Goal: Find specific page/section: Find specific page/section

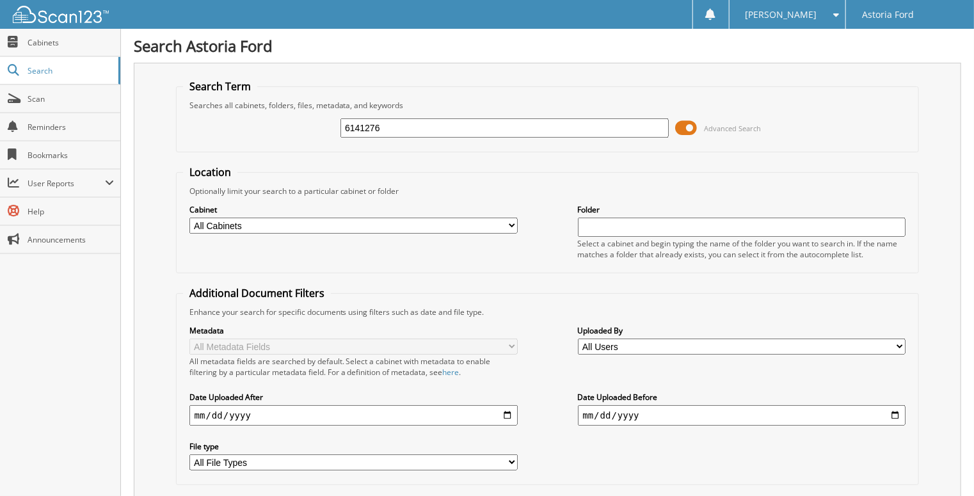
type input "6141276"
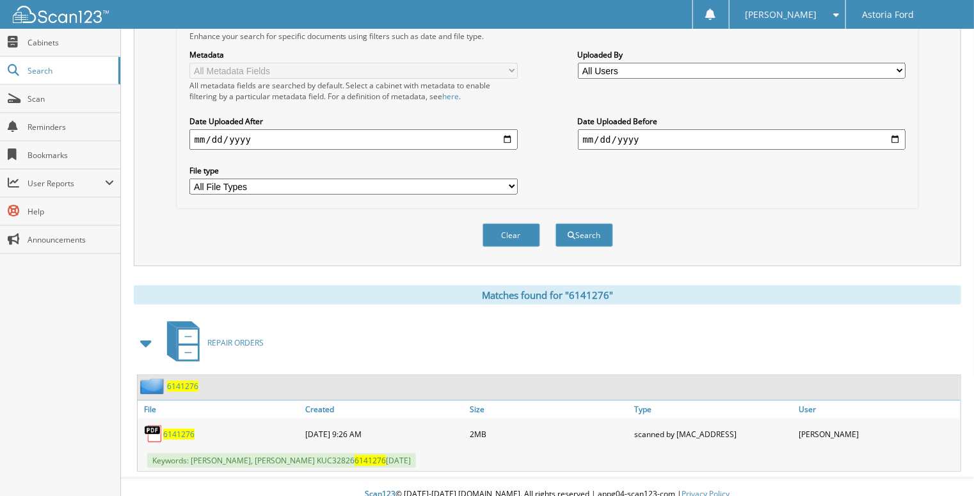
click at [179, 429] on span "6141276" at bounding box center [178, 434] width 31 height 11
click at [169, 429] on span "6141276" at bounding box center [178, 434] width 31 height 11
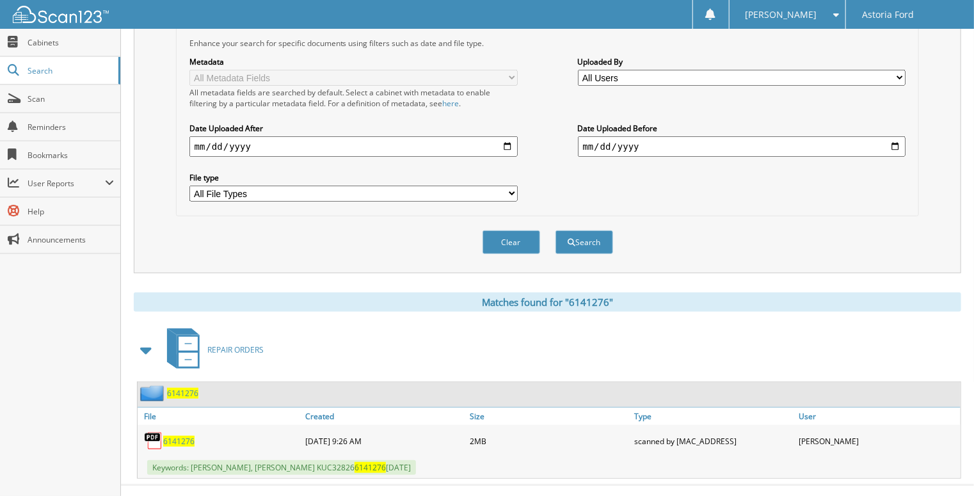
scroll to position [276, 0]
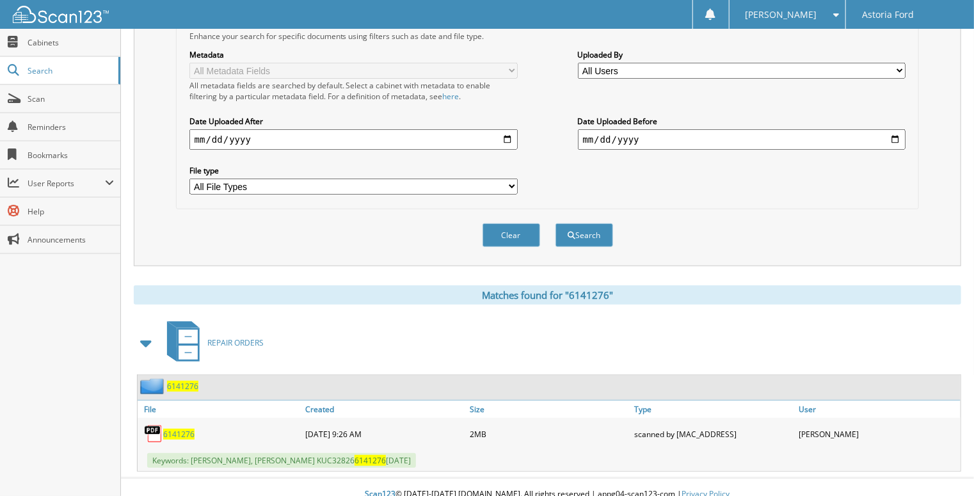
click at [177, 429] on span "6141276" at bounding box center [178, 434] width 31 height 11
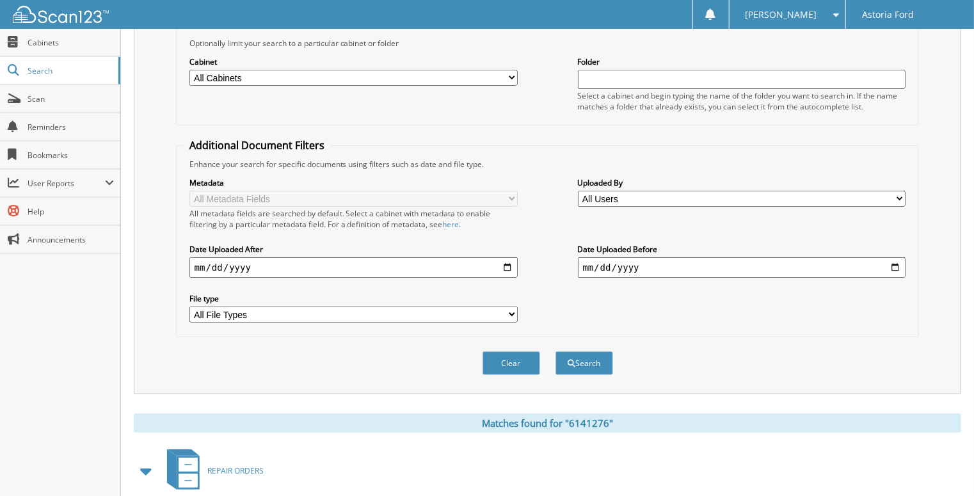
scroll to position [20, 0]
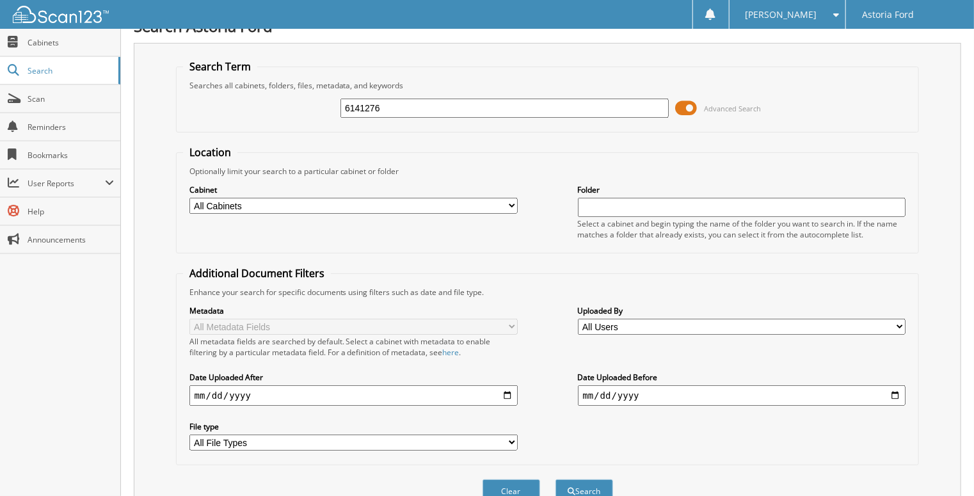
click at [514, 200] on select "All Cabinets PARTS REPAIR ORDERS Needs Filing" at bounding box center [353, 206] width 328 height 16
click at [486, 166] on div "Optionally limit your search to a particular cabinet or folder" at bounding box center [548, 171] width 730 height 11
